Goal: Navigation & Orientation: Find specific page/section

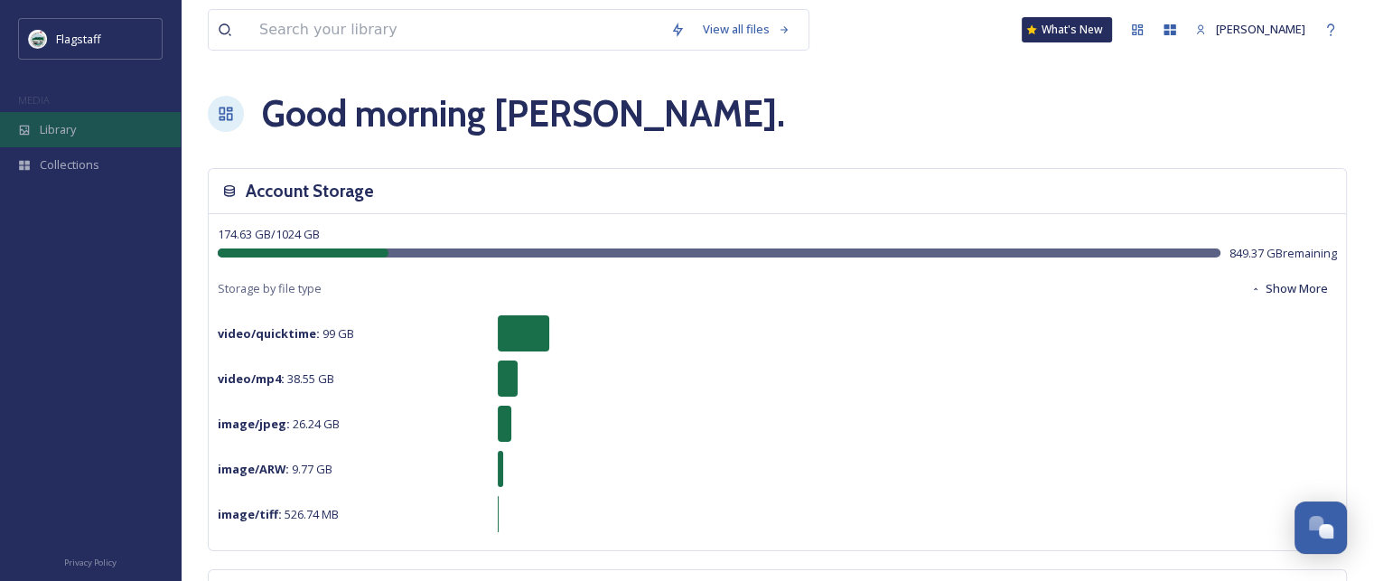
click at [80, 129] on div "Library" at bounding box center [90, 129] width 181 height 35
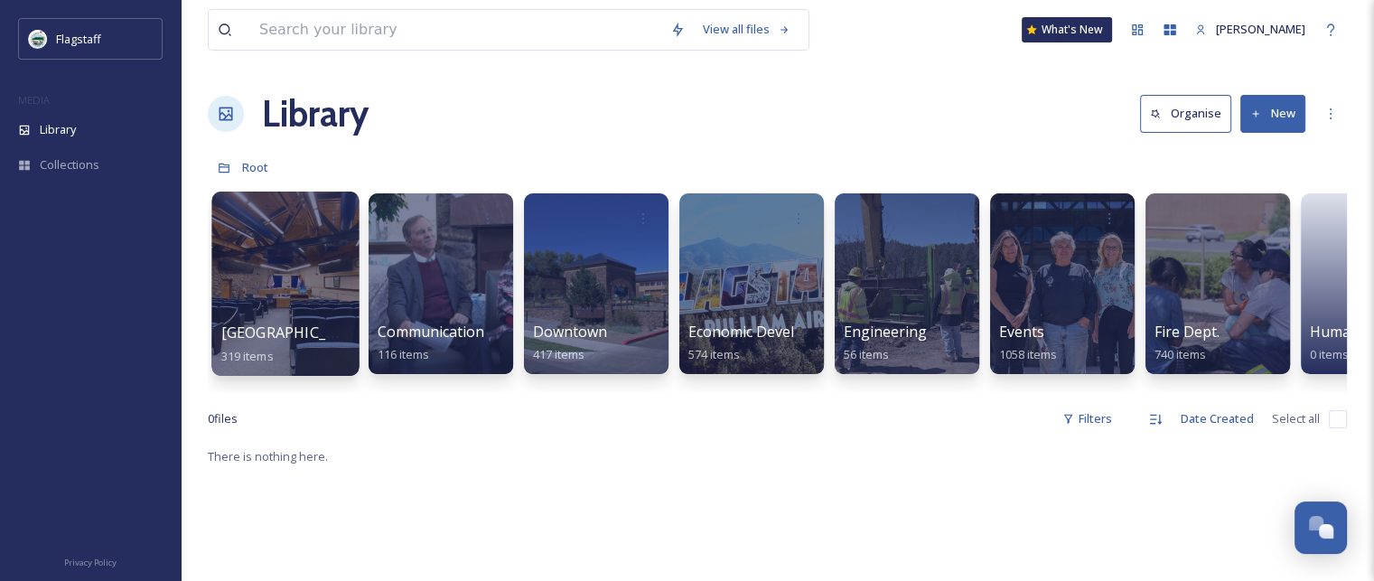
click at [311, 284] on div at bounding box center [284, 283] width 147 height 184
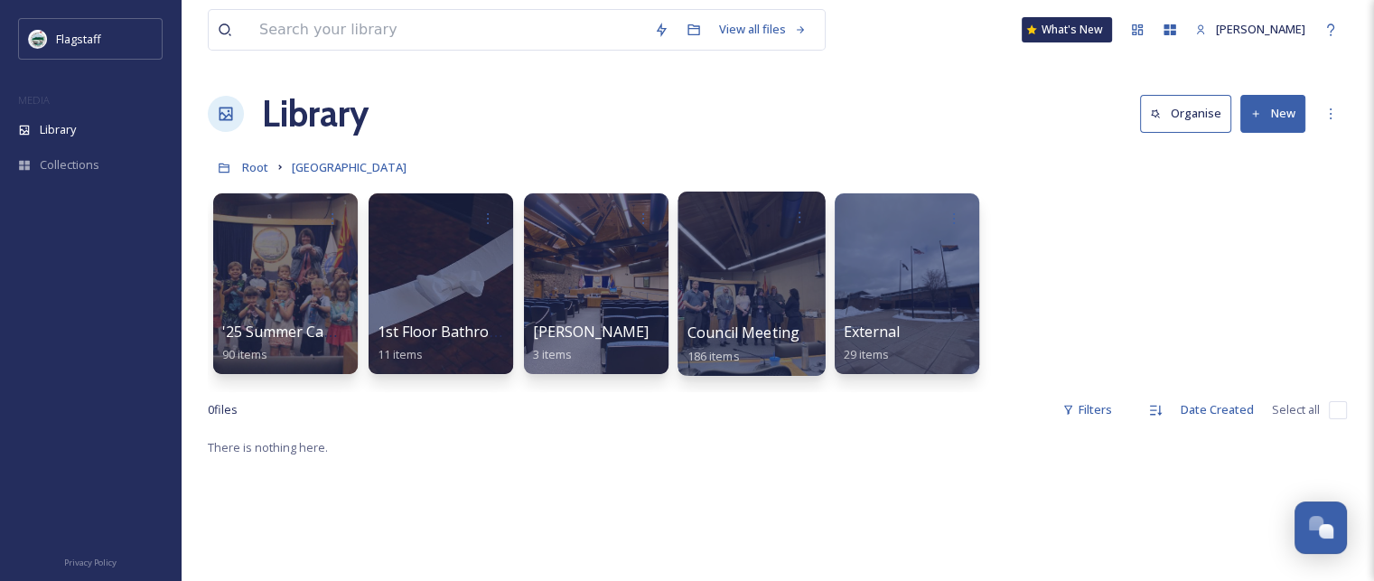
click at [764, 271] on div at bounding box center [750, 283] width 147 height 184
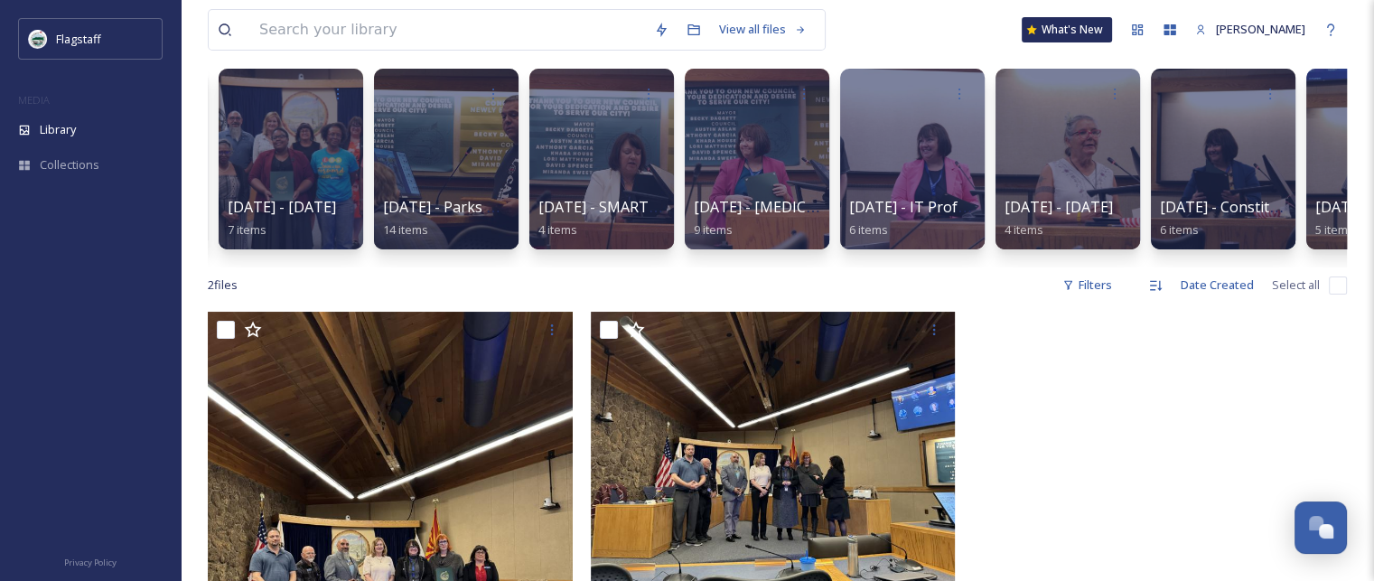
scroll to position [0, 1968]
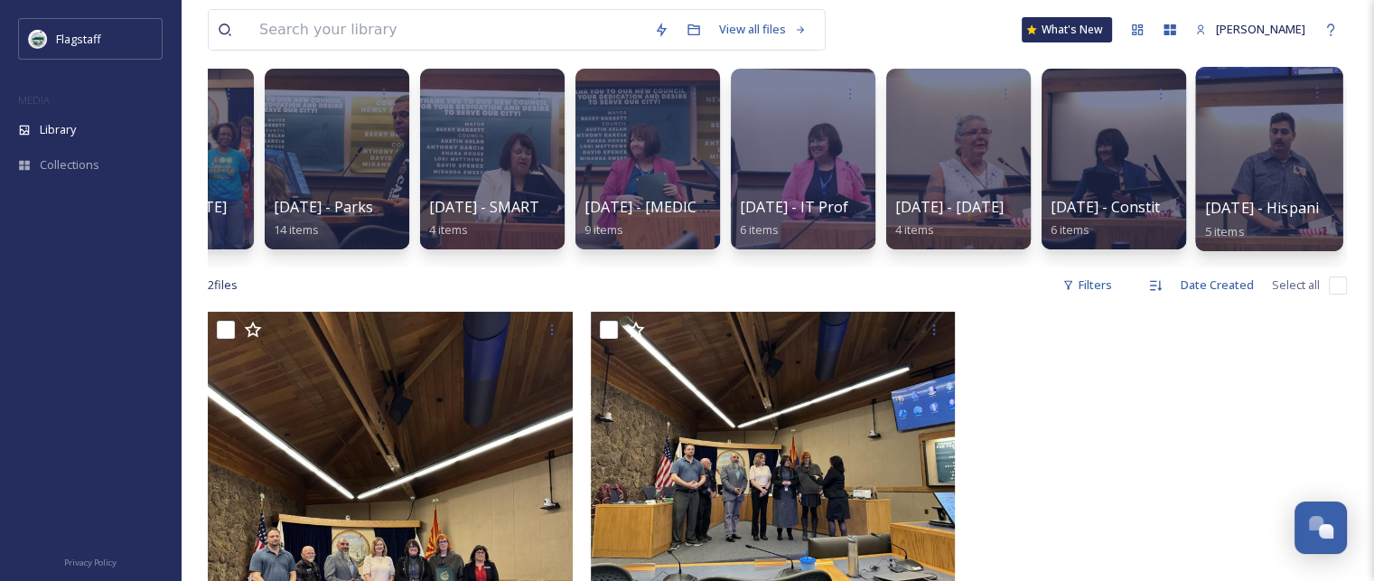
click at [1243, 222] on link "[DATE] - Hispanic Heritage Month 5 items" at bounding box center [1323, 220] width 236 height 40
